Goal: Information Seeking & Learning: Learn about a topic

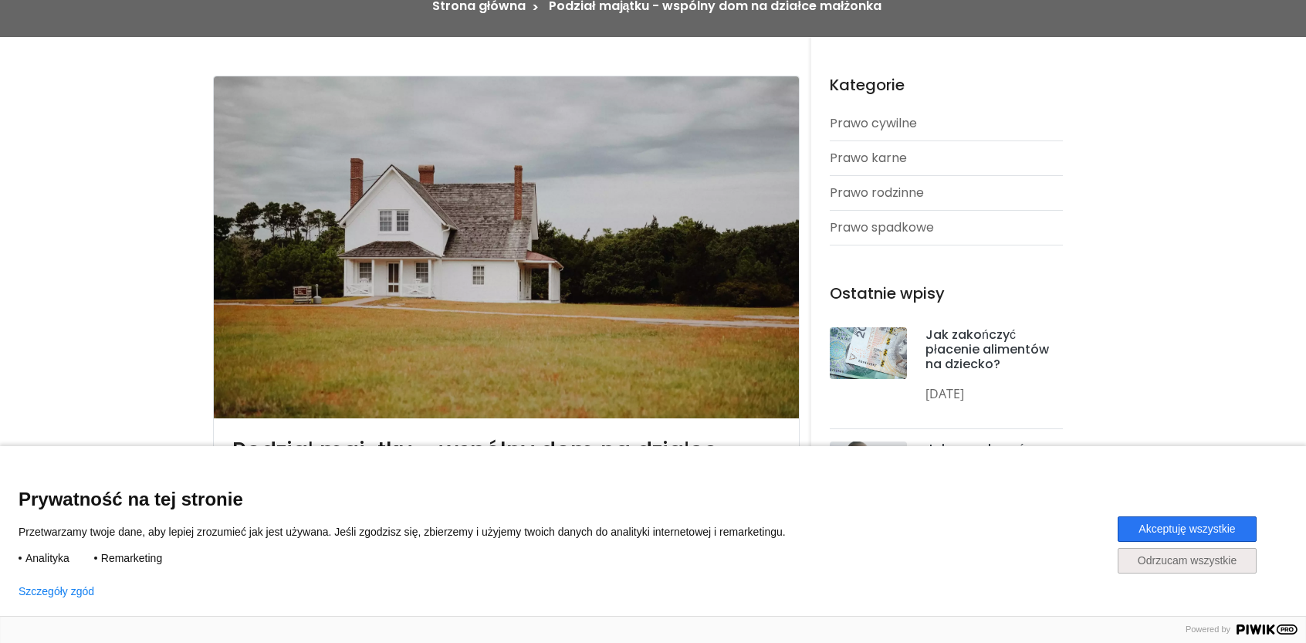
click at [1190, 527] on button "Akceptuję wszystkie" at bounding box center [1187, 528] width 139 height 25
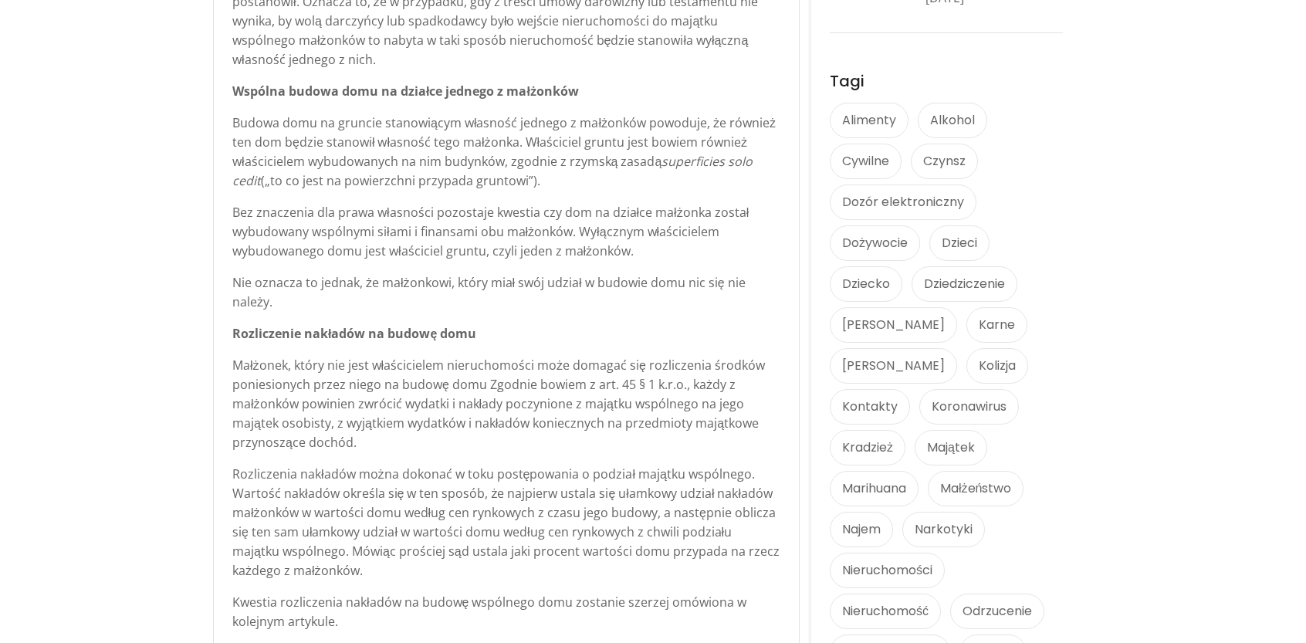
scroll to position [1047, 0]
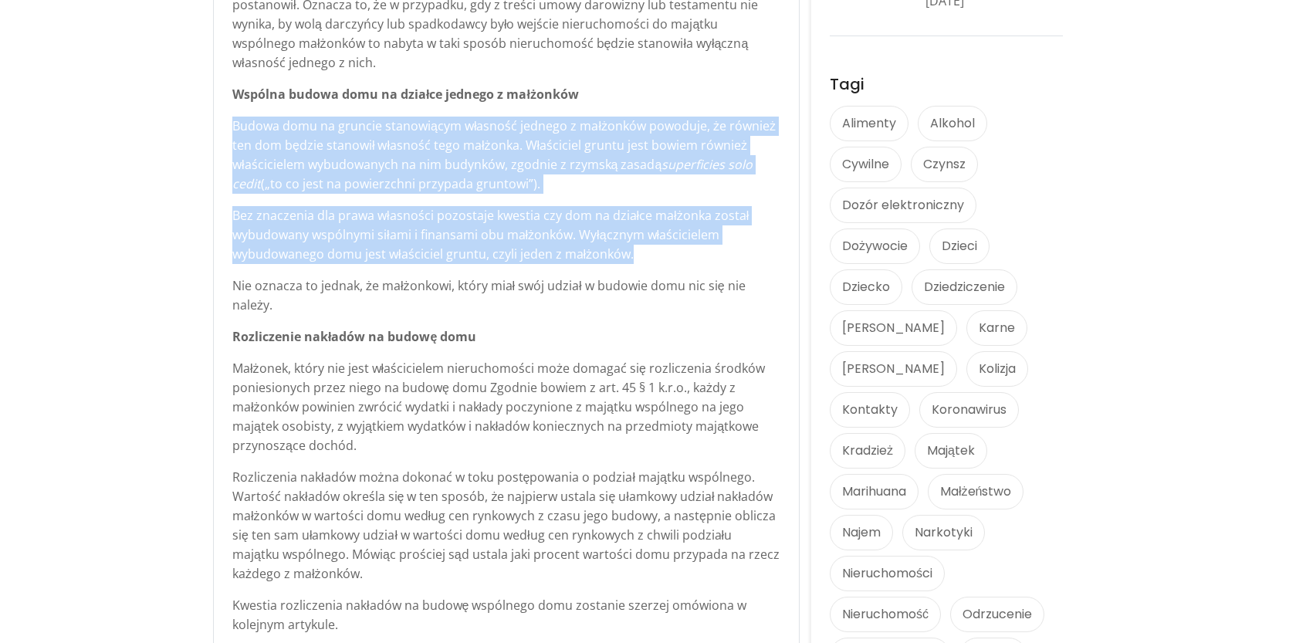
drag, startPoint x: 636, startPoint y: 239, endPoint x: 212, endPoint y: 110, distance: 442.9
click at [212, 110] on section "Podział majątku - wspólny dom na działce małżonka Autor: Ewelina Wolny, 19 Paź …" at bounding box center [653, 236] width 1306 height 2183
copy div "Budowa domu na gruncie stanowiącym własność jednego z małżonków powoduje, że ró…"
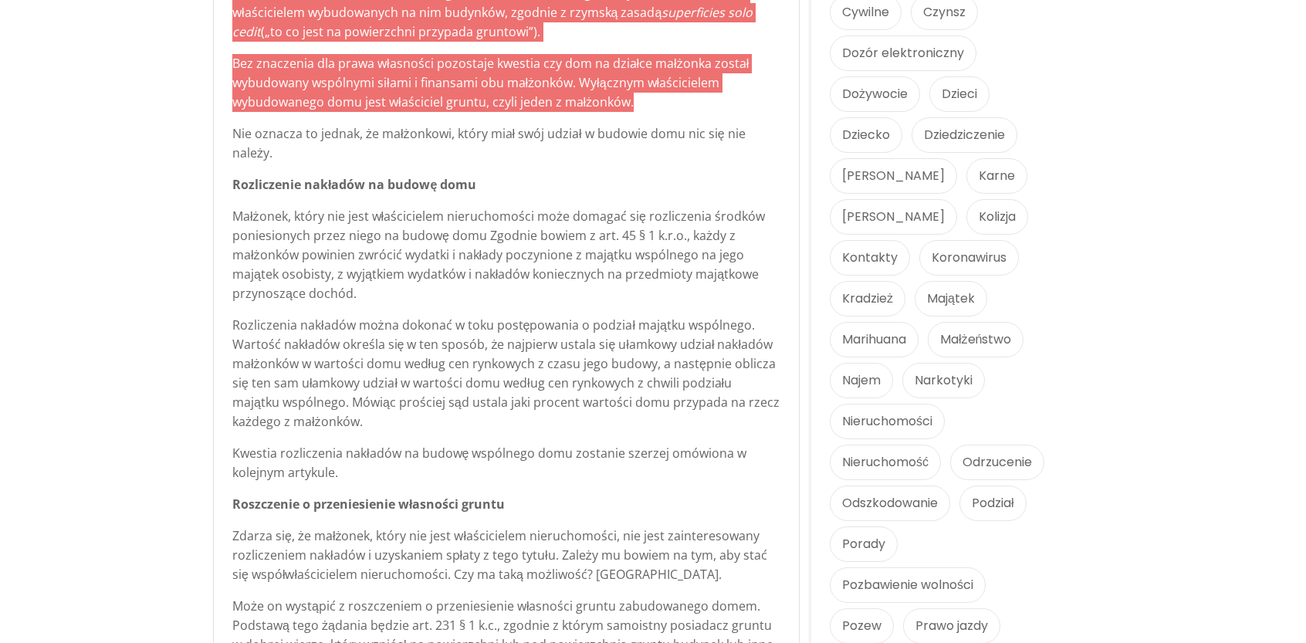
scroll to position [1201, 0]
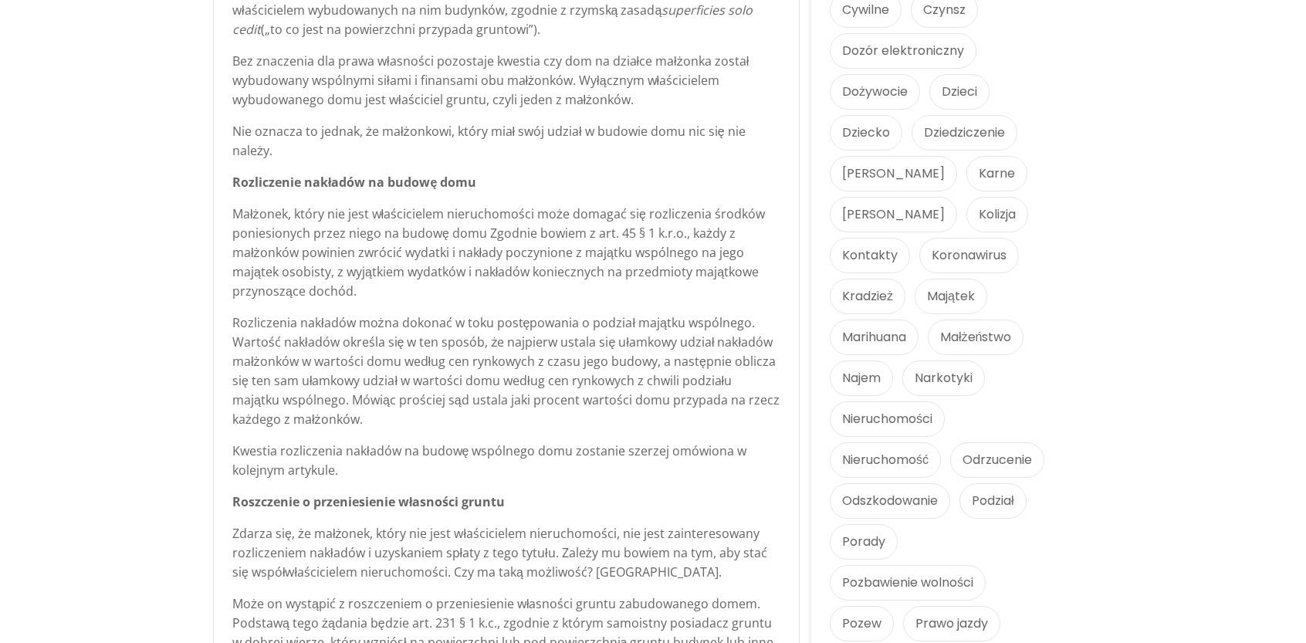
click at [523, 357] on p "Rozliczenia nakładów można dokonać w toku postępowania o podział majątku wspóln…" at bounding box center [506, 371] width 548 height 116
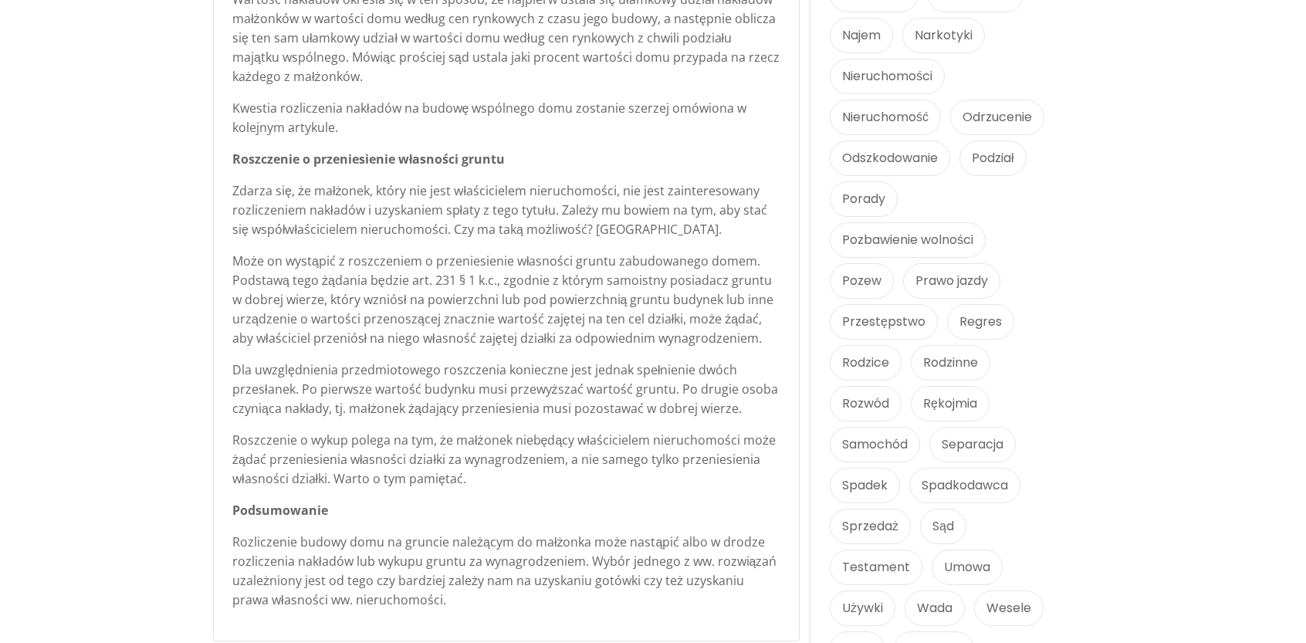
scroll to position [1546, 0]
drag, startPoint x: 525, startPoint y: 135, endPoint x: 219, endPoint y: 139, distance: 305.6
copy strong "Roszczenie o przeniesienie własności gruntu"
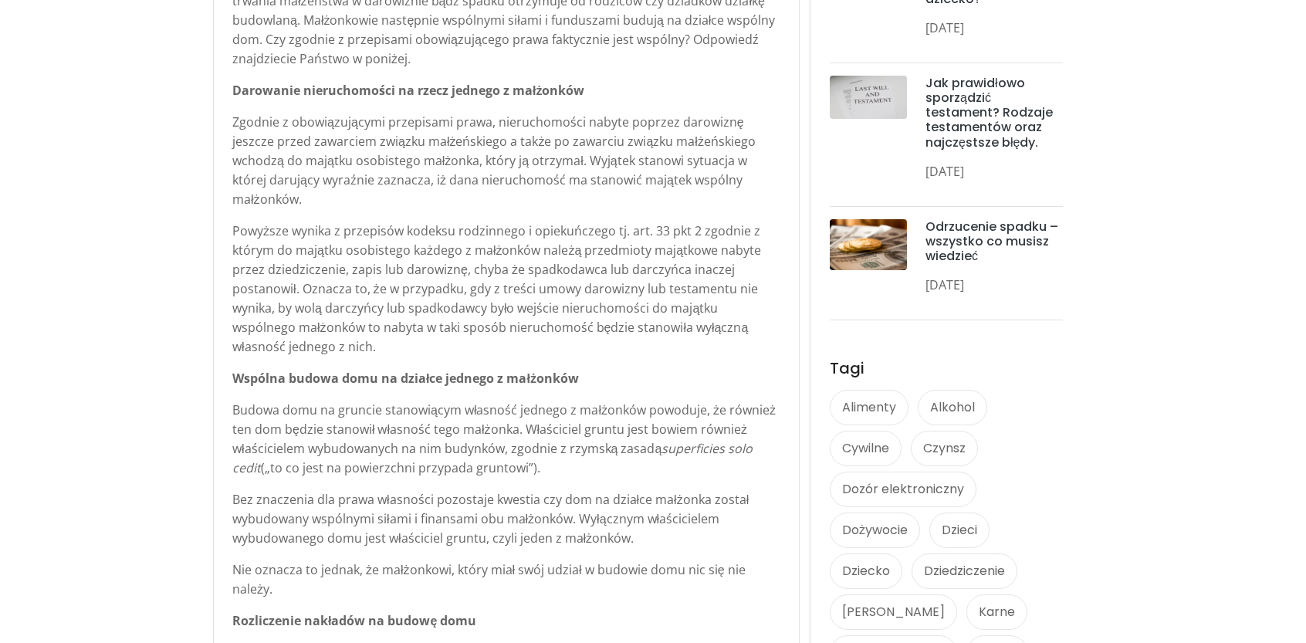
scroll to position [0, 0]
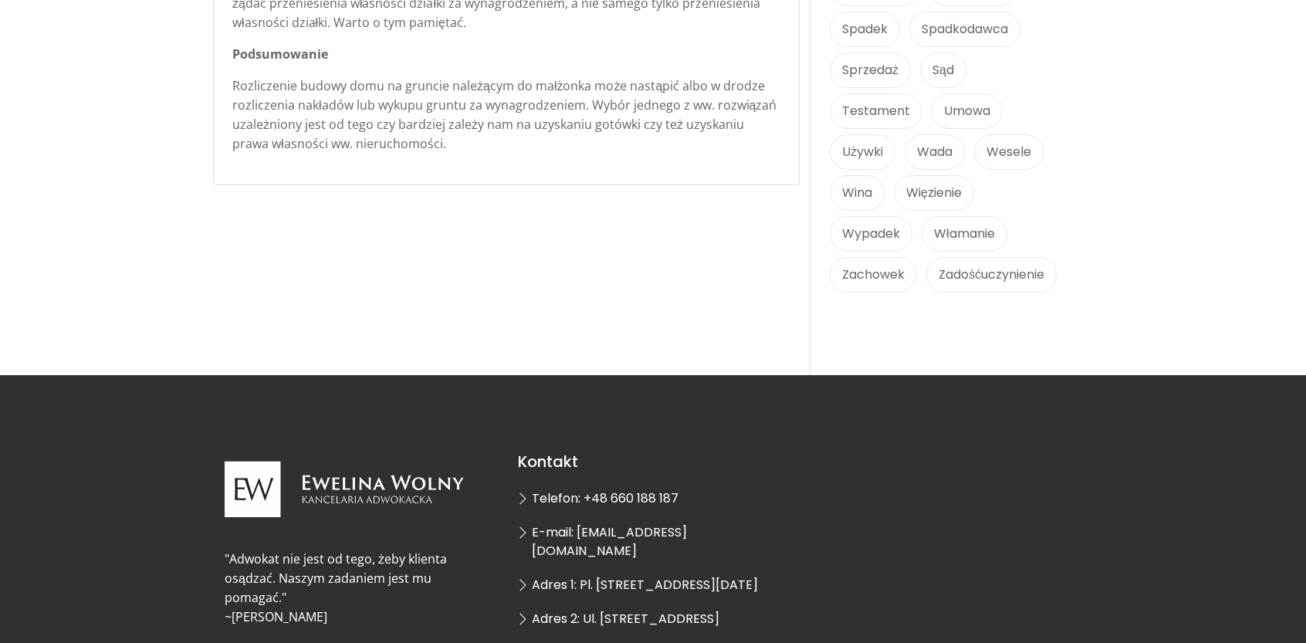
scroll to position [2041, 0]
